Goal: Task Accomplishment & Management: Manage account settings

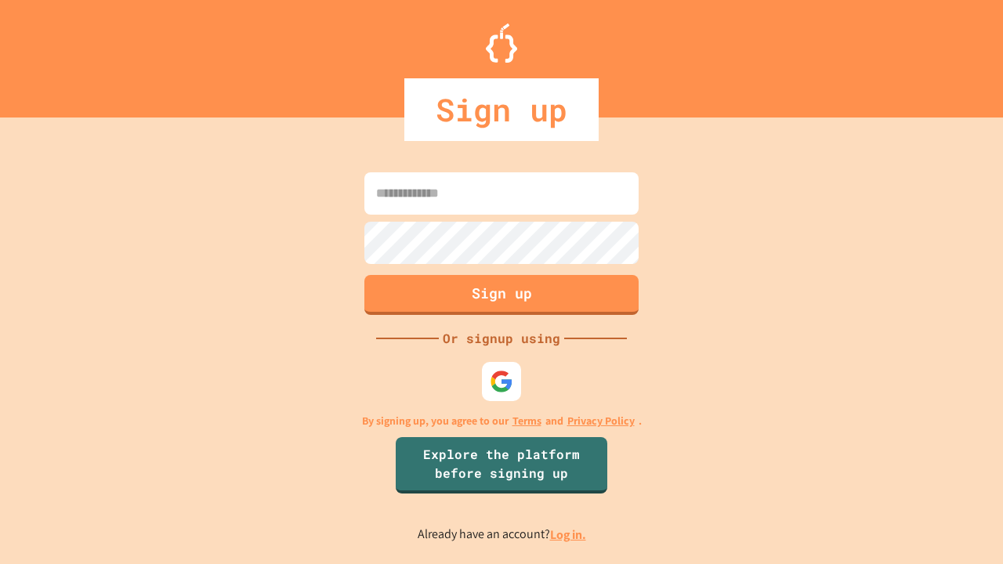
click at [569, 534] on link "Log in." at bounding box center [568, 535] width 36 height 16
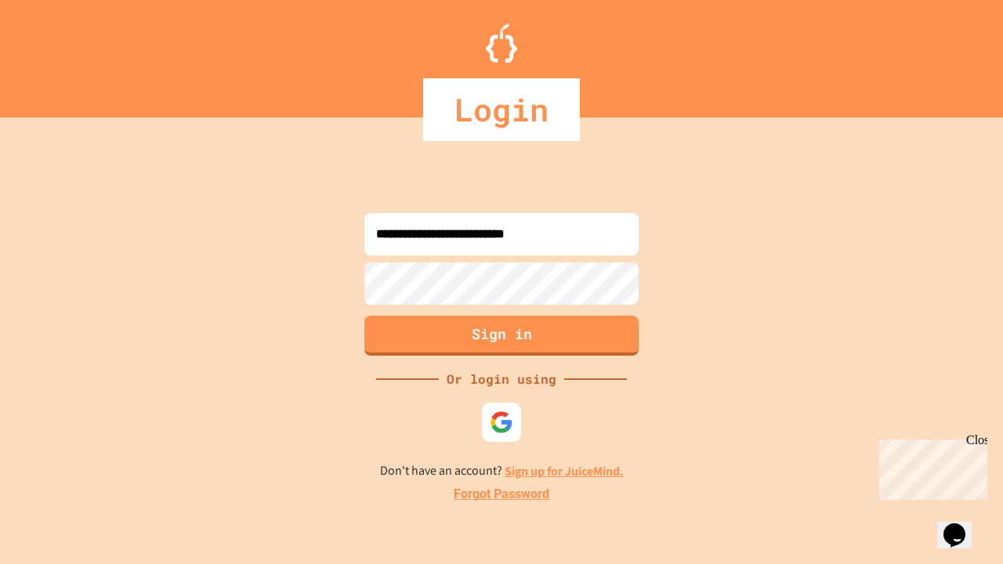
type input "**********"
